Goal: Task Accomplishment & Management: Manage account settings

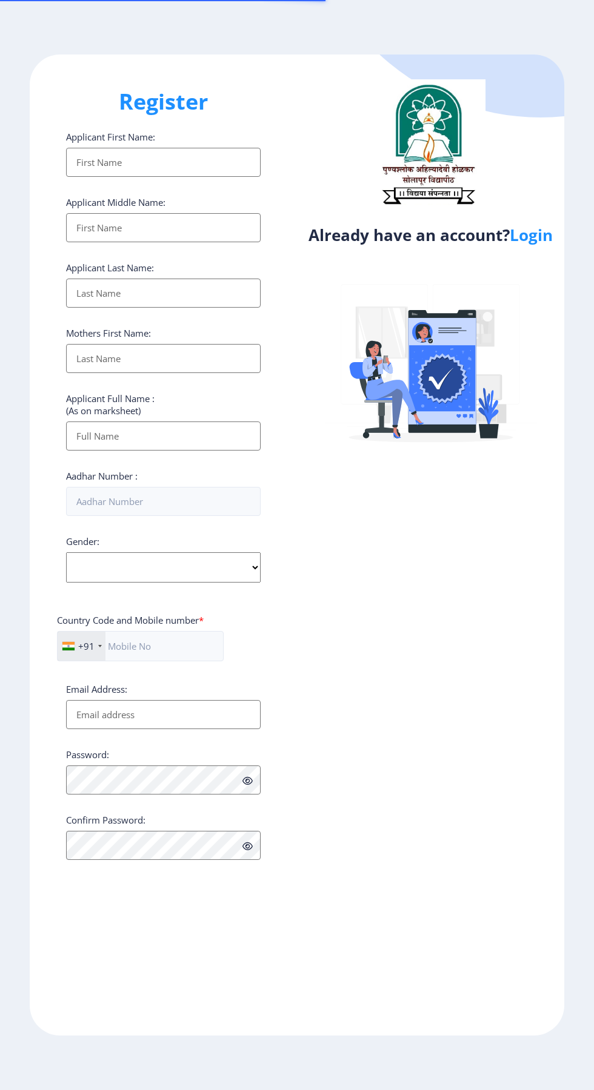
select select
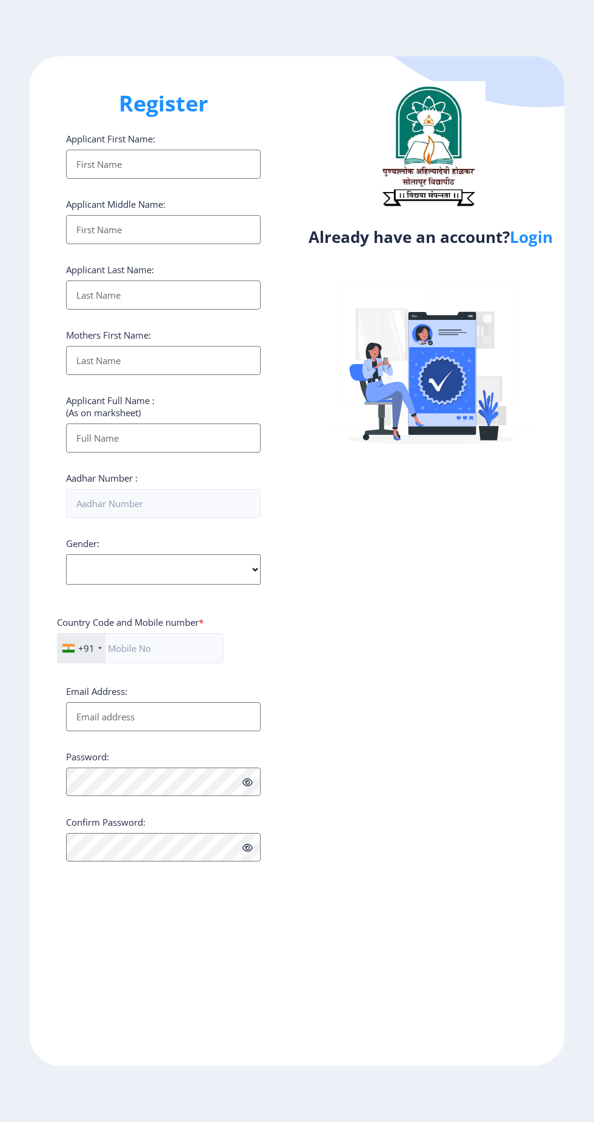
click at [528, 240] on link "Login" at bounding box center [530, 237] width 43 height 22
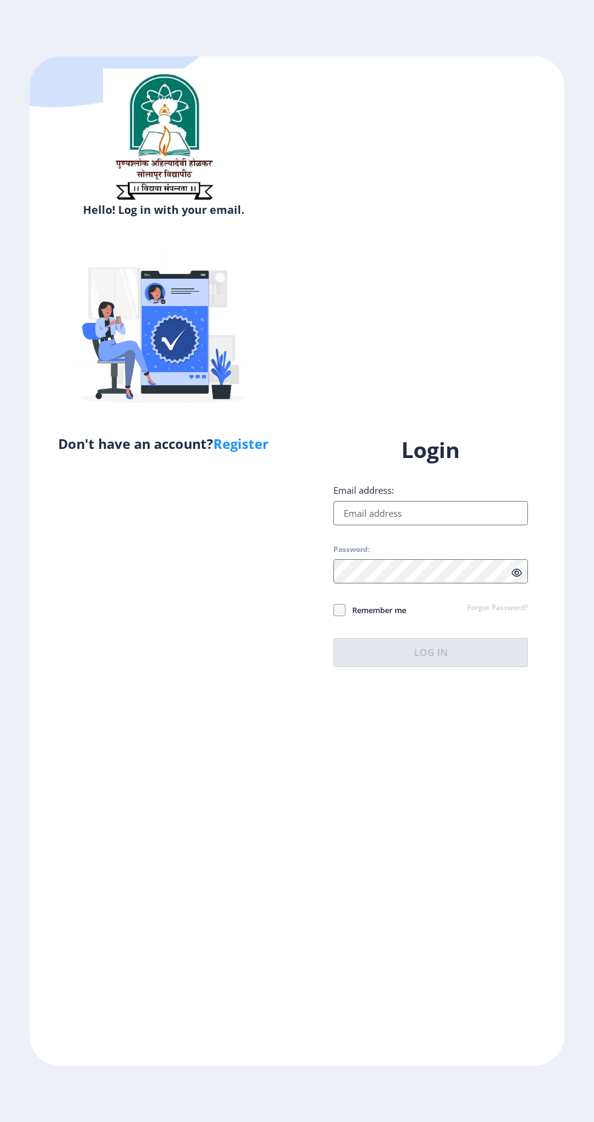
click at [435, 525] on input "Email address:" at bounding box center [430, 513] width 194 height 24
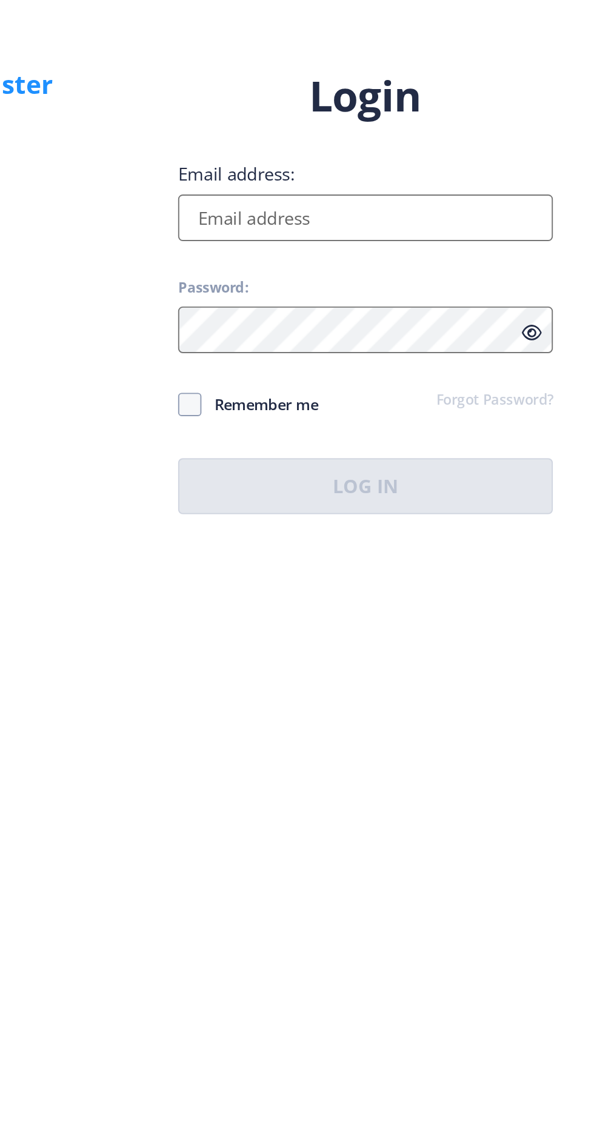
type input "[EMAIL_ADDRESS][DOMAIN_NAME]"
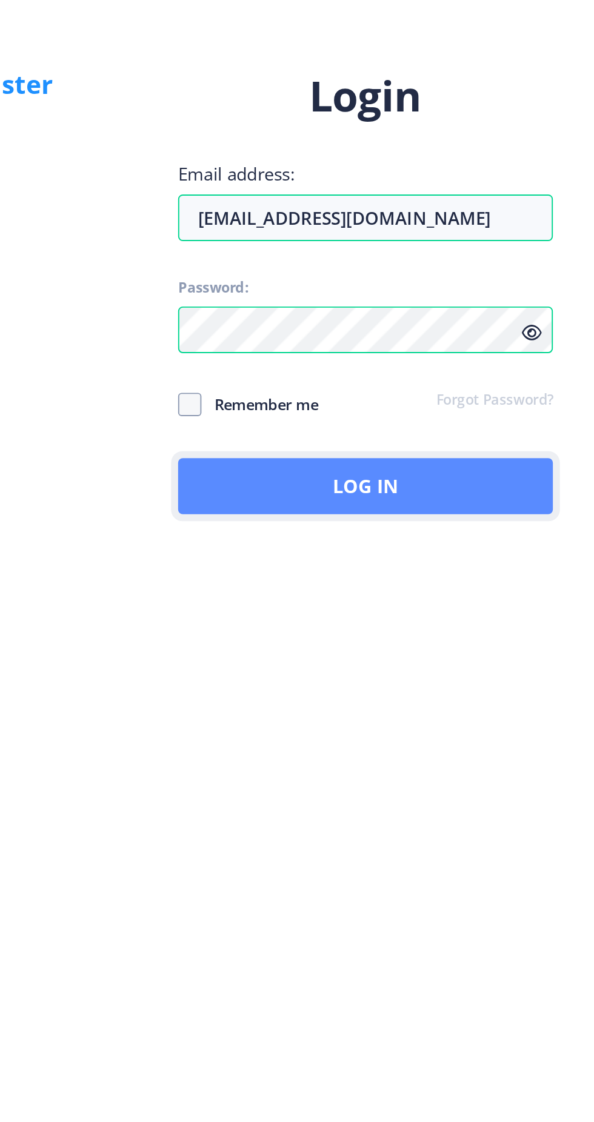
click at [492, 667] on button "Log In" at bounding box center [430, 652] width 194 height 29
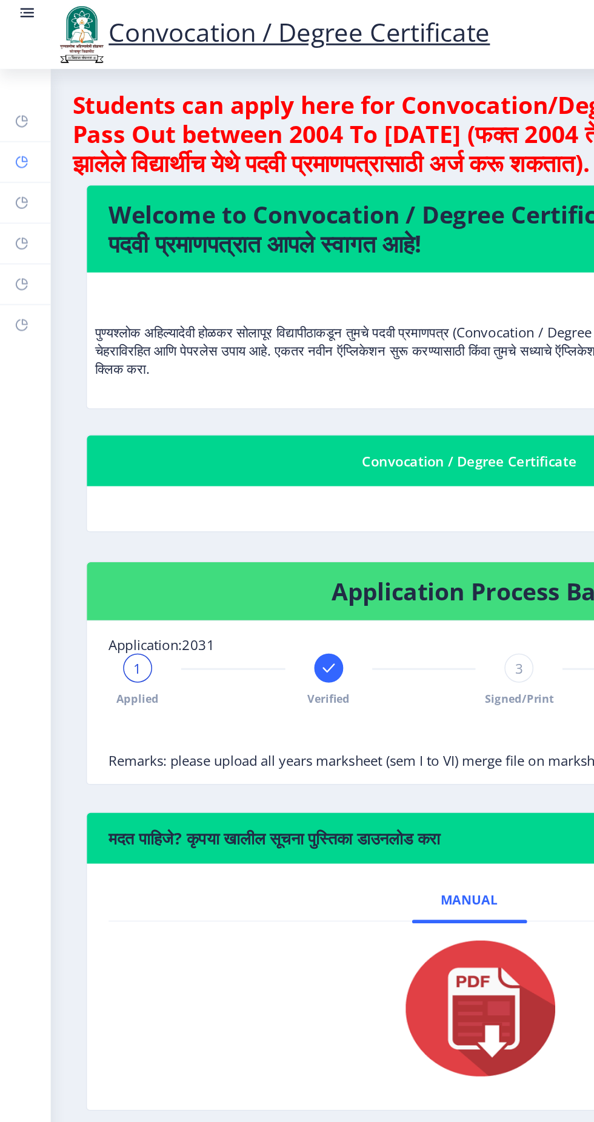
click at [15, 108] on rect at bounding box center [15, 109] width 10 height 10
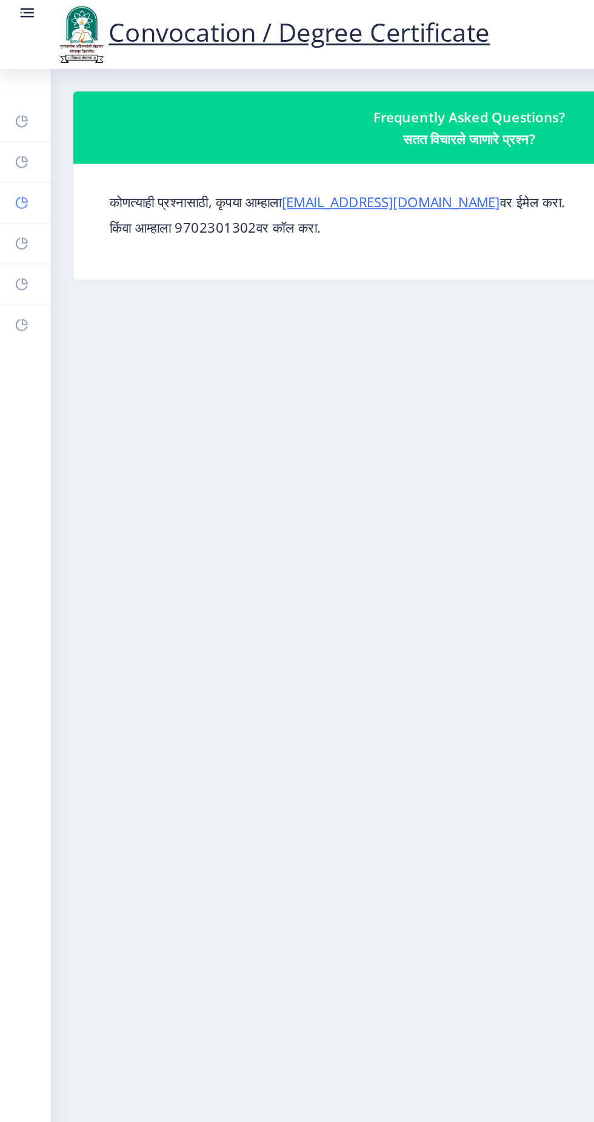
click at [23, 137] on link "Profile" at bounding box center [17, 135] width 34 height 27
select select
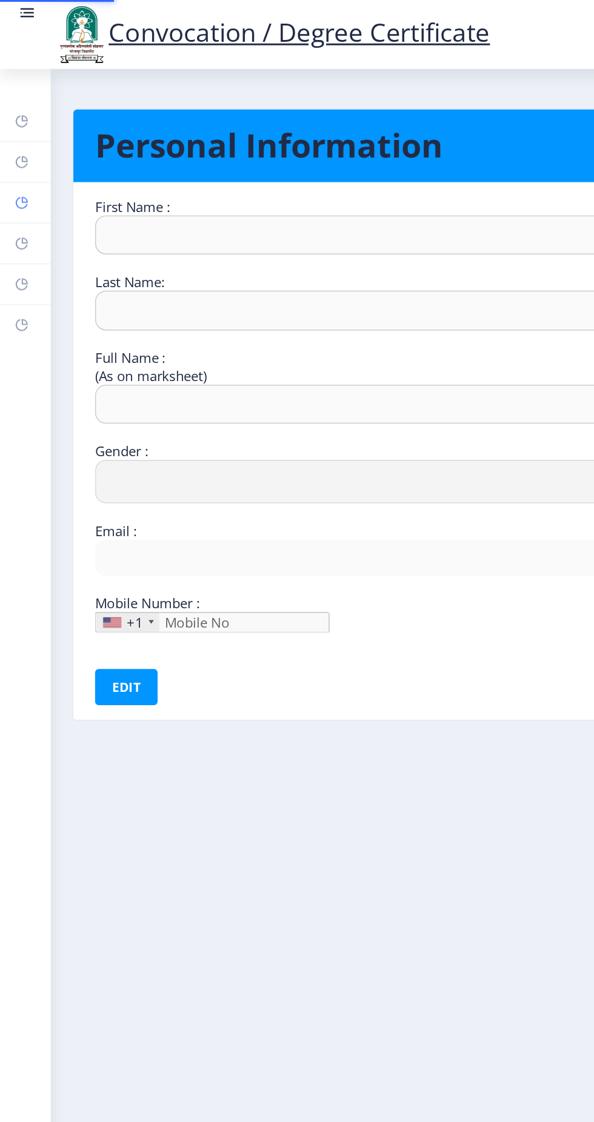
type input "Prasad"
type input "[PERSON_NAME]"
type input "[PERSON_NAME] [PERSON_NAME]"
select select "[DEMOGRAPHIC_DATA]"
type input "[EMAIL_ADDRESS][DOMAIN_NAME]"
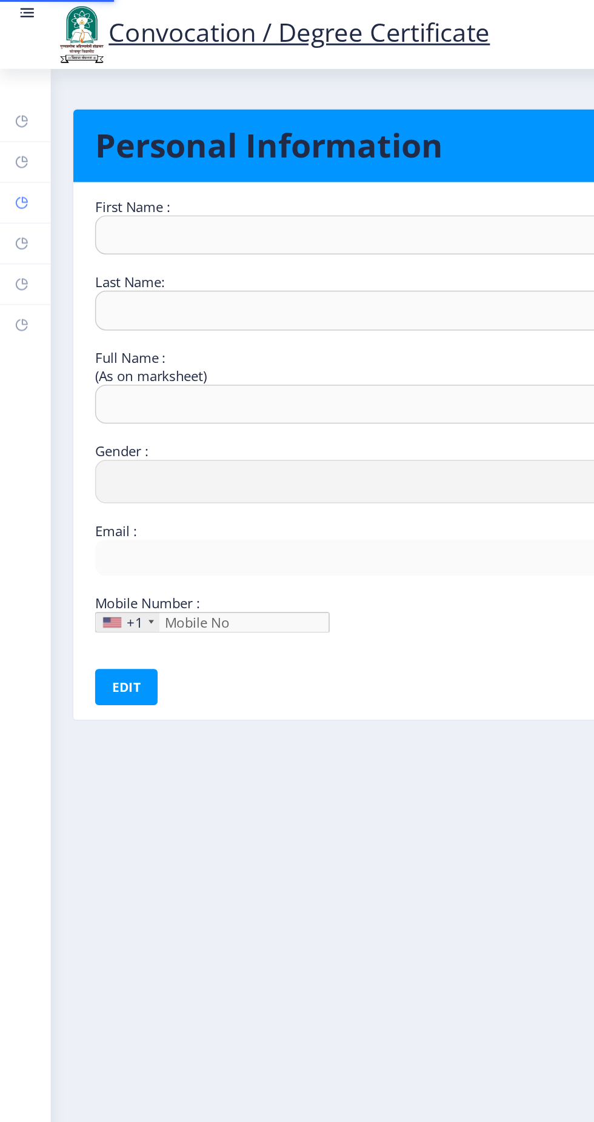
type input "9049364114"
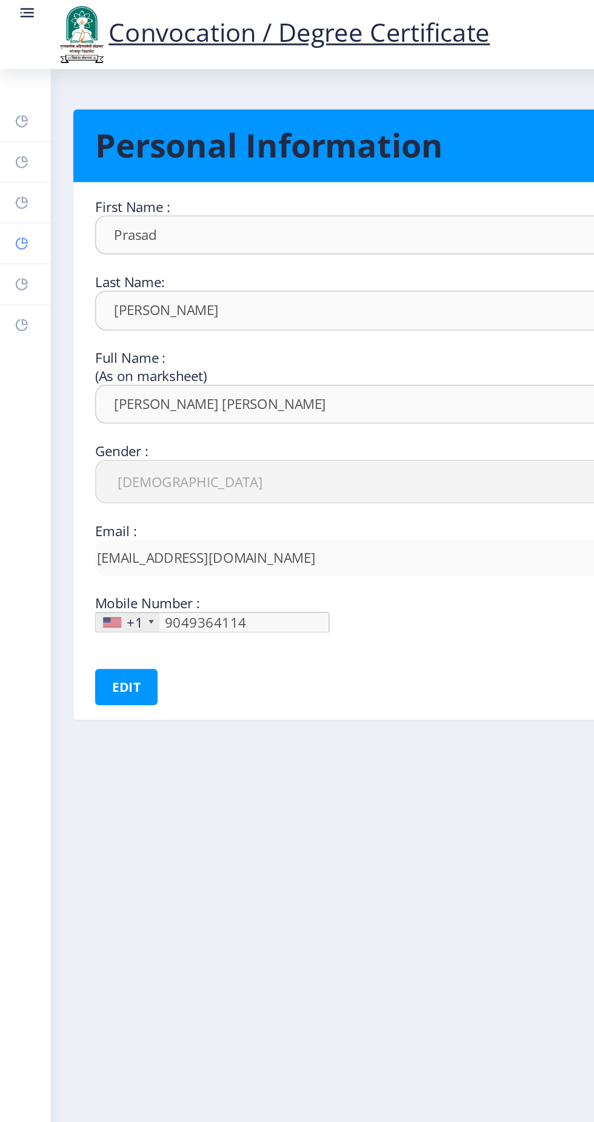
click at [17, 165] on icon at bounding box center [14, 163] width 8 height 8
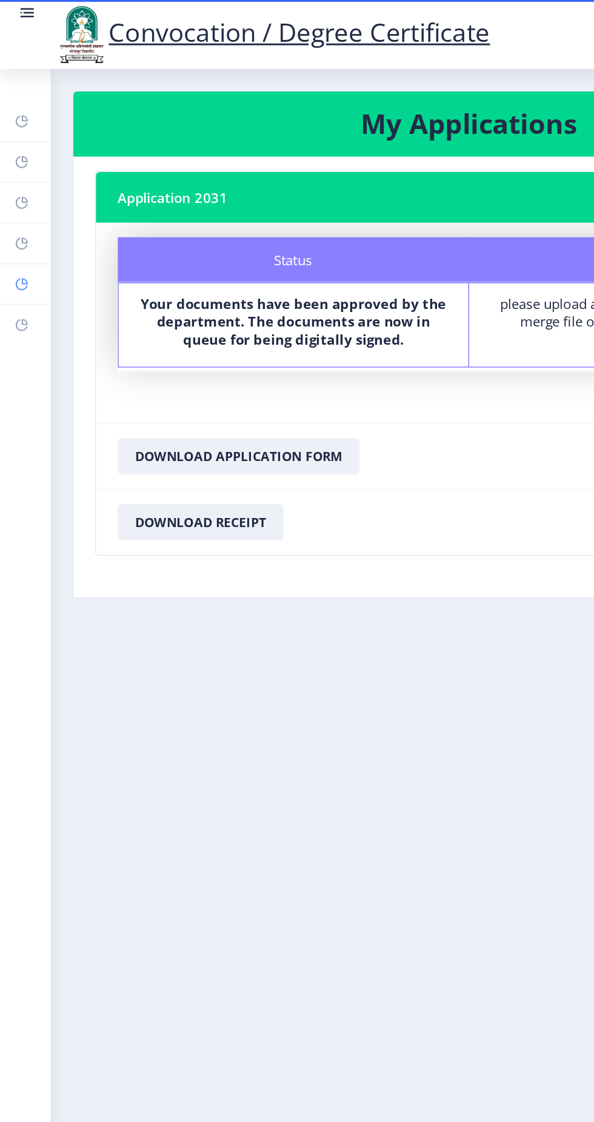
click at [19, 192] on rect at bounding box center [15, 190] width 10 height 10
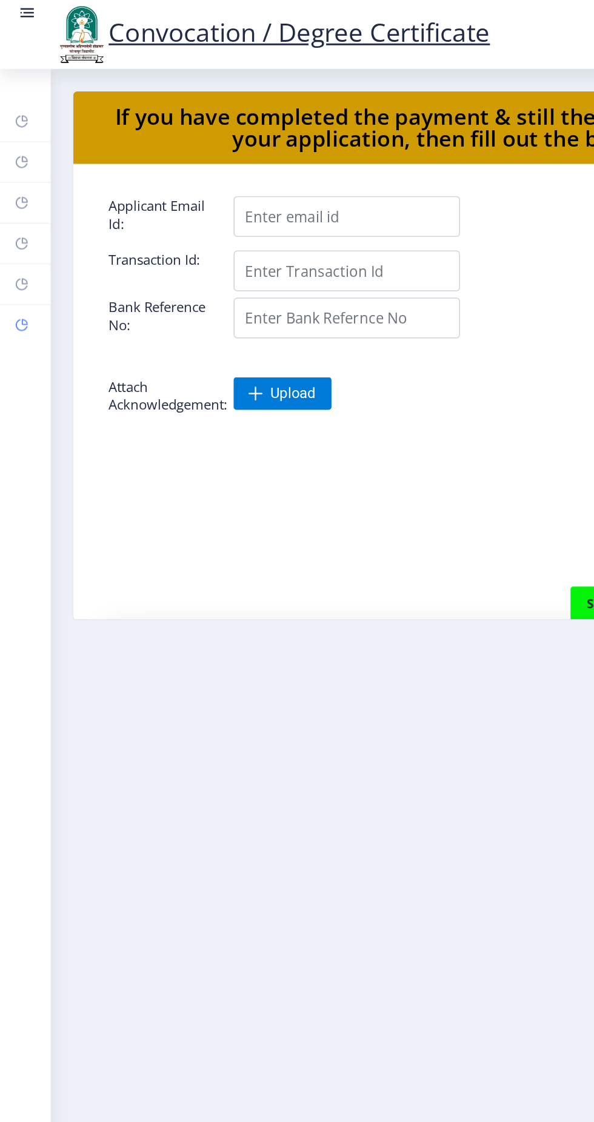
click at [12, 221] on rect at bounding box center [15, 218] width 10 height 10
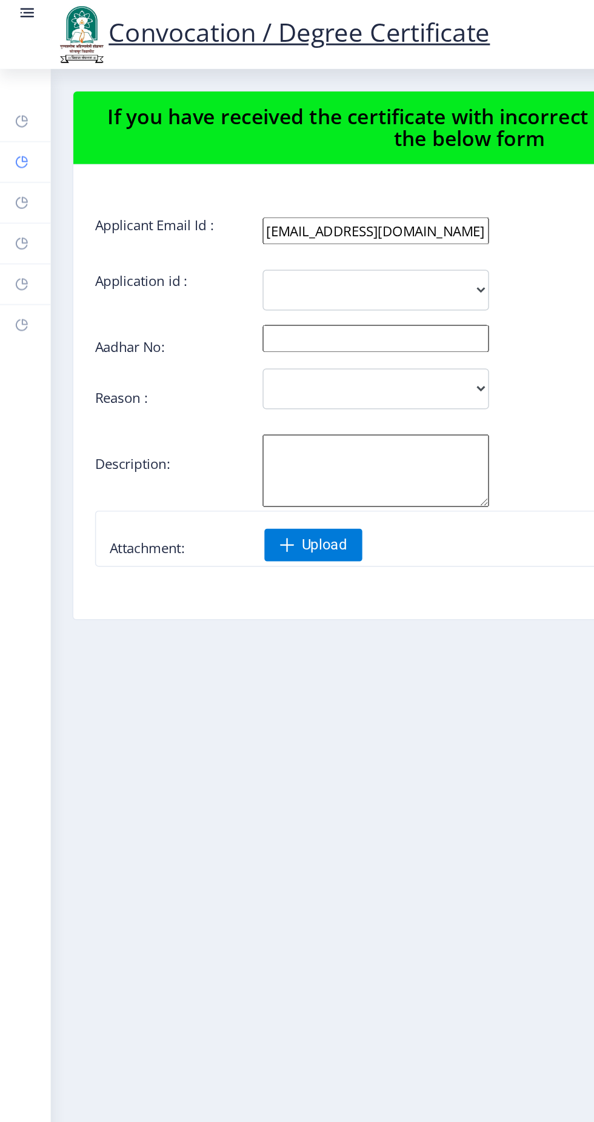
click at [12, 107] on rect at bounding box center [15, 109] width 10 height 10
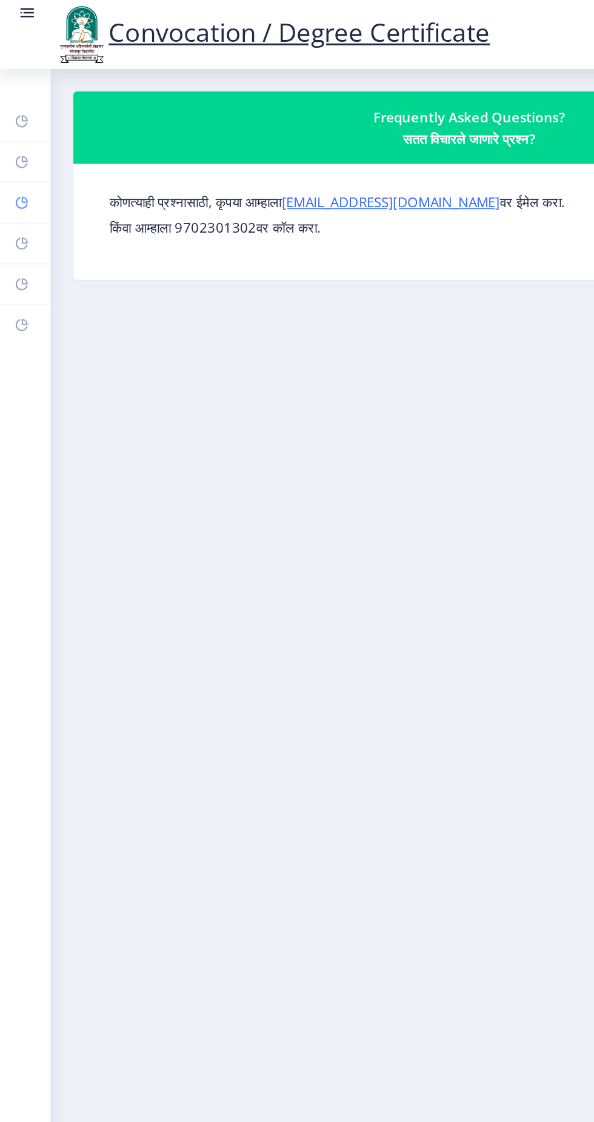
click at [16, 133] on rect at bounding box center [15, 136] width 10 height 10
select select
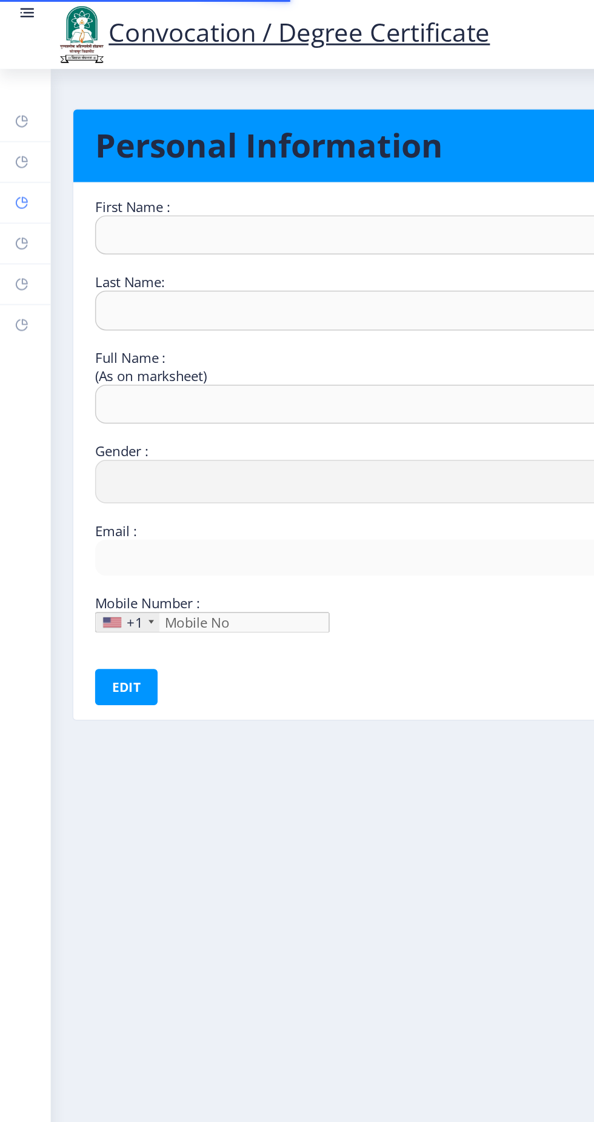
type input "Prasad"
type input "[PERSON_NAME]"
type input "[PERSON_NAME] [PERSON_NAME]"
select select "[DEMOGRAPHIC_DATA]"
type input "[EMAIL_ADDRESS][DOMAIN_NAME]"
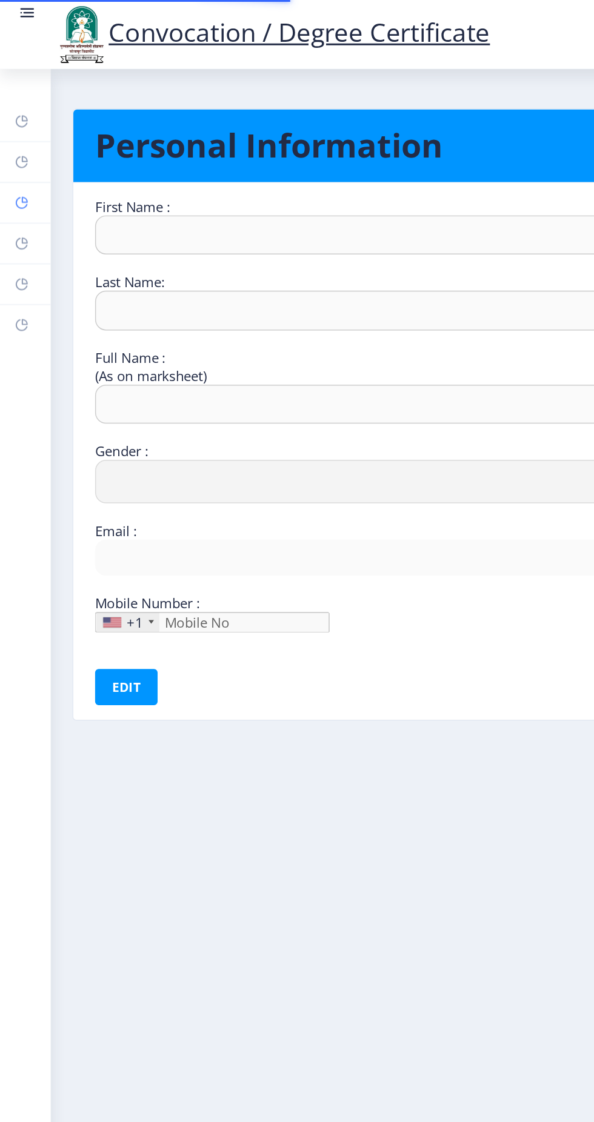
type input "9049364114"
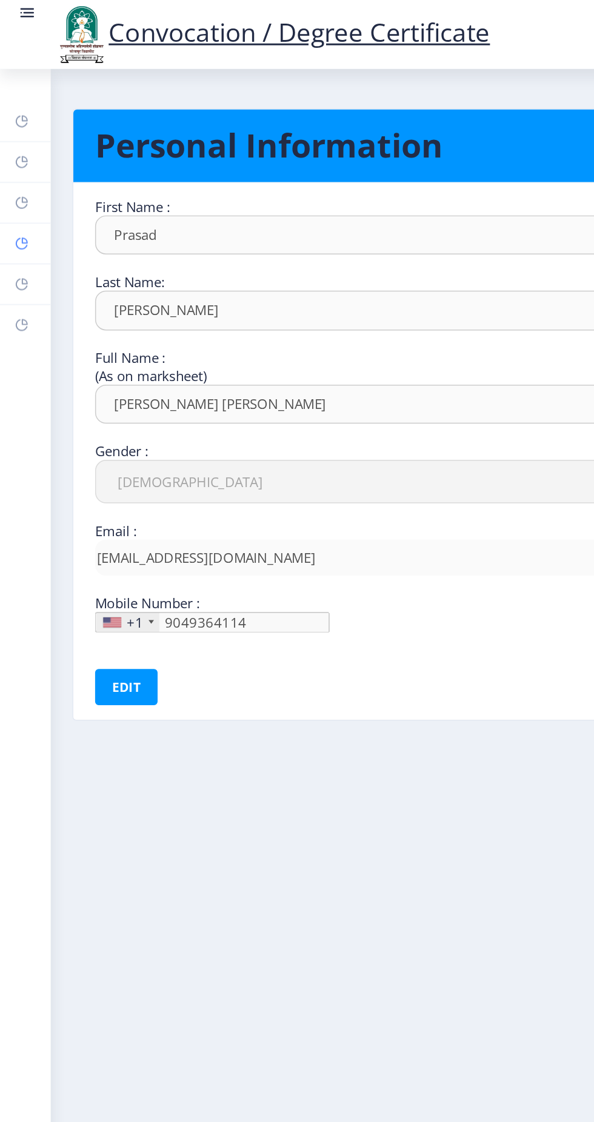
click at [16, 160] on rect at bounding box center [15, 163] width 10 height 10
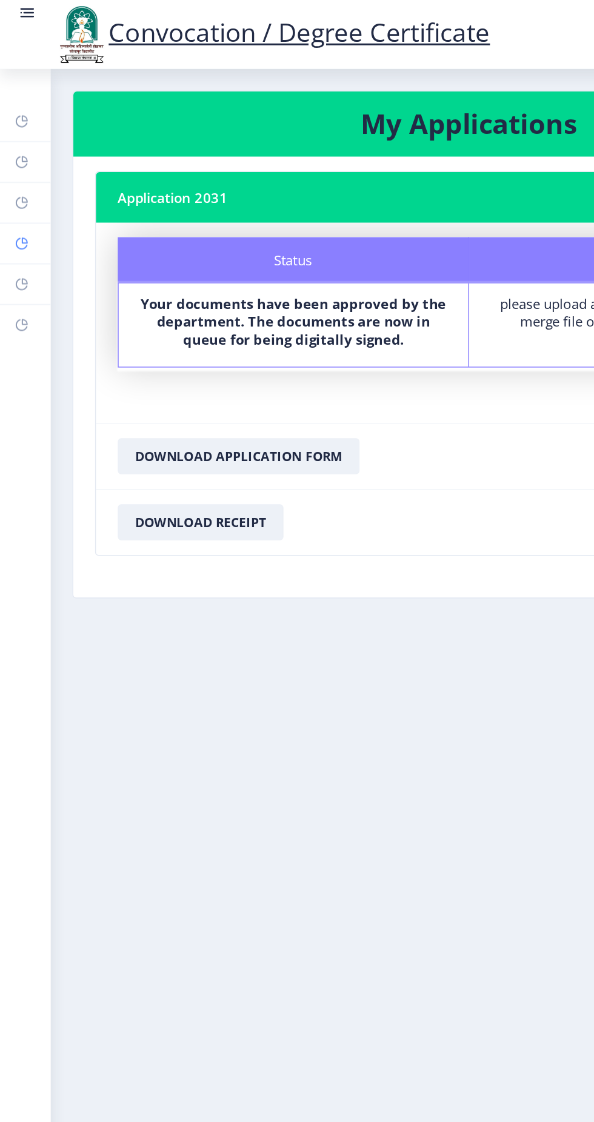
select select
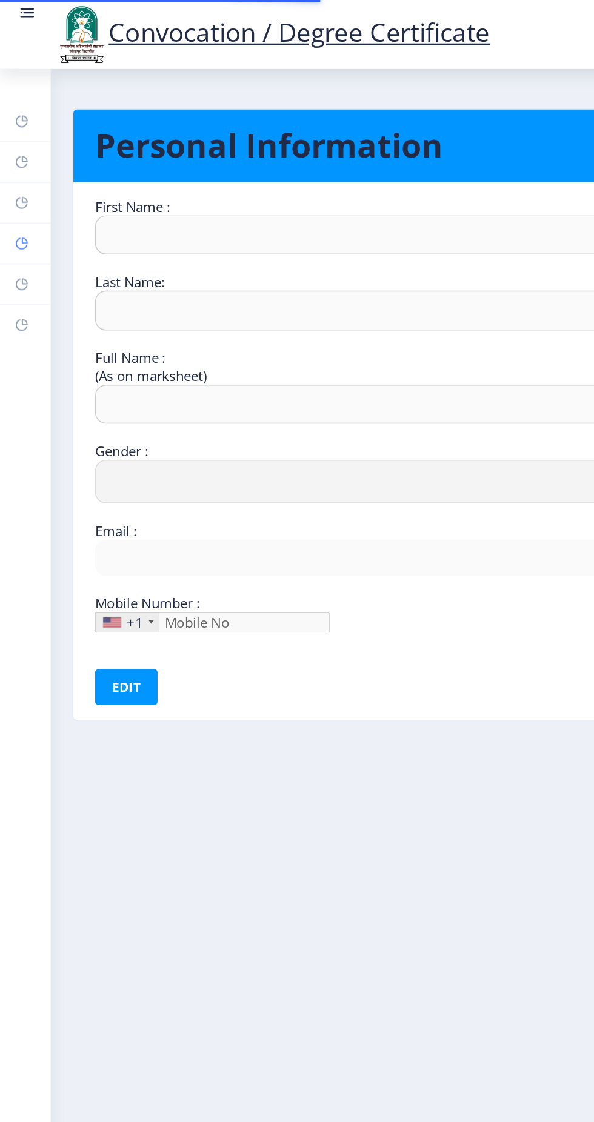
type input "Prasad"
type input "[PERSON_NAME]"
type input "[PERSON_NAME] [PERSON_NAME]"
select select "[DEMOGRAPHIC_DATA]"
type input "[EMAIL_ADDRESS][DOMAIN_NAME]"
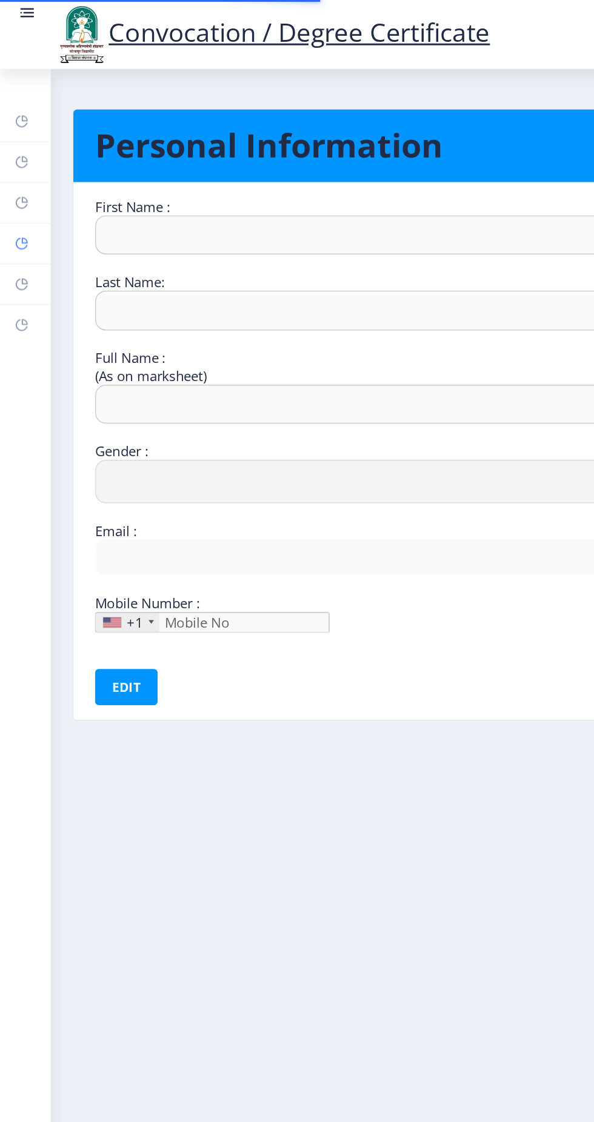
type input "9049364114"
